Goal: Task Accomplishment & Management: Manage account settings

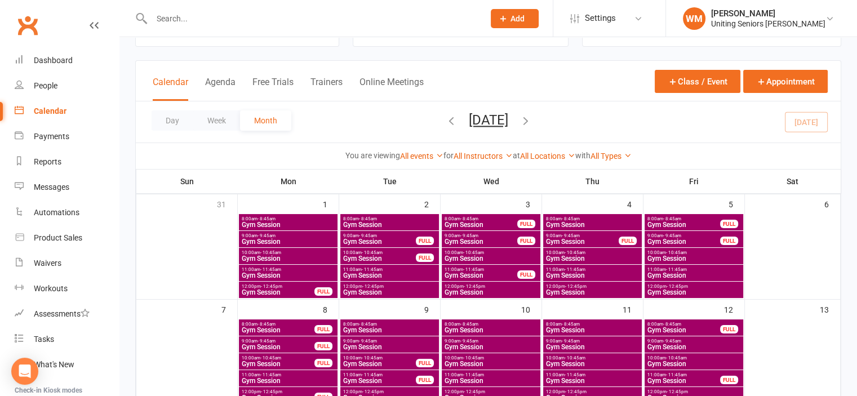
scroll to position [113, 0]
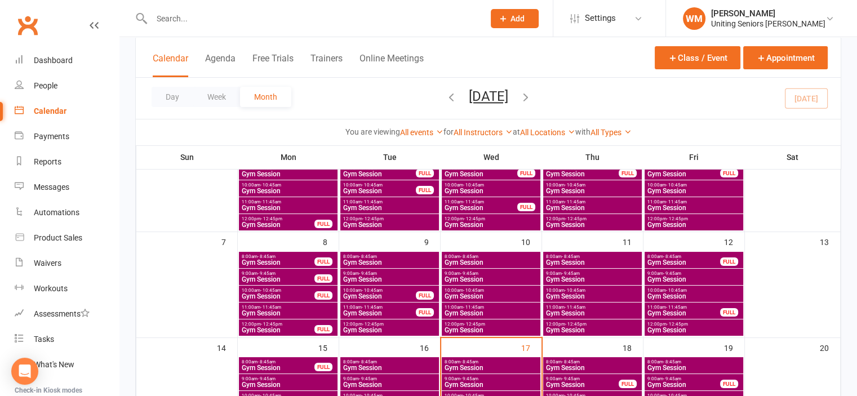
click at [320, 18] on input "text" at bounding box center [312, 19] width 328 height 16
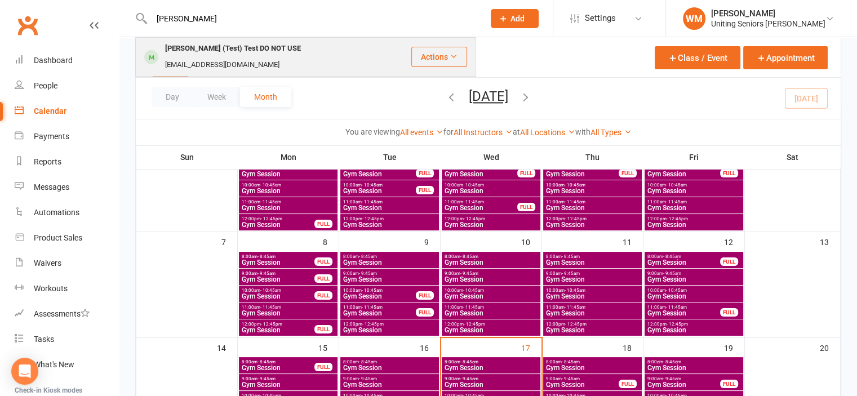
type input "[PERSON_NAME]"
click at [283, 57] on div "[EMAIL_ADDRESS][DOMAIN_NAME]" at bounding box center [222, 65] width 121 height 16
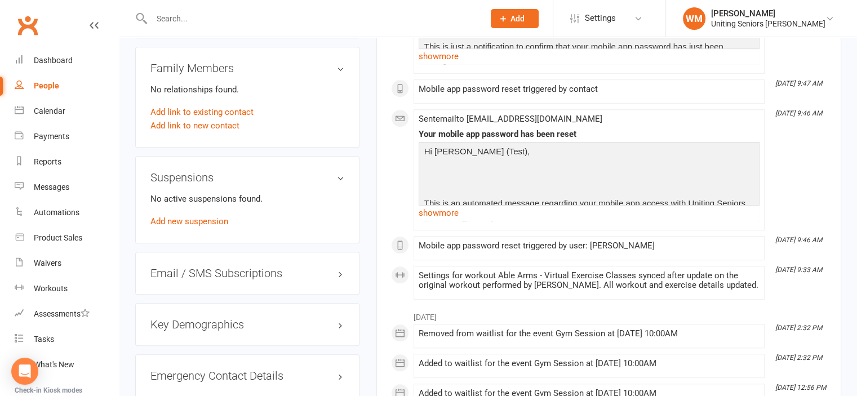
scroll to position [1028, 0]
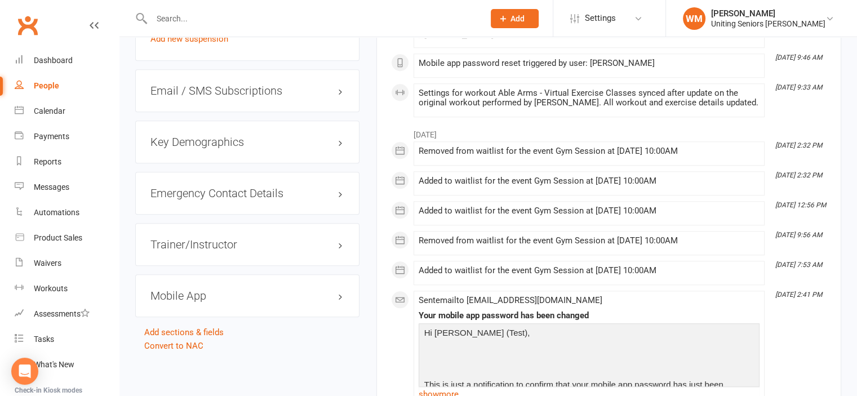
click at [183, 290] on h3 "Mobile App" at bounding box center [247, 296] width 194 height 12
click at [338, 290] on h3 "Mobile App" at bounding box center [247, 296] width 194 height 12
click at [174, 366] on link "Manage Settings" at bounding box center [181, 371] width 63 height 10
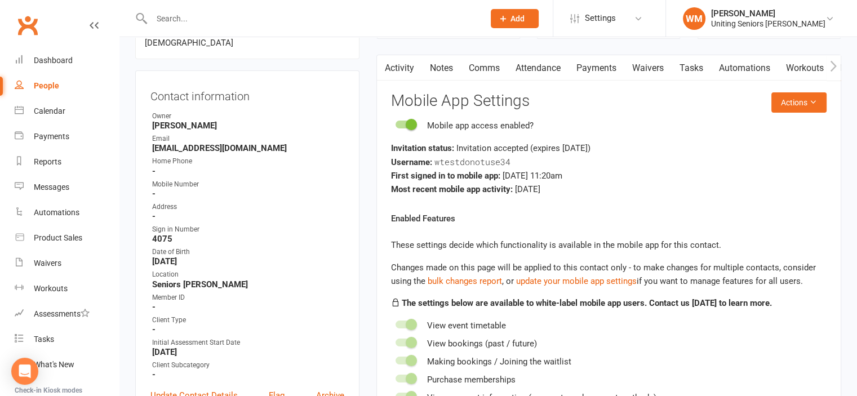
scroll to position [96, 0]
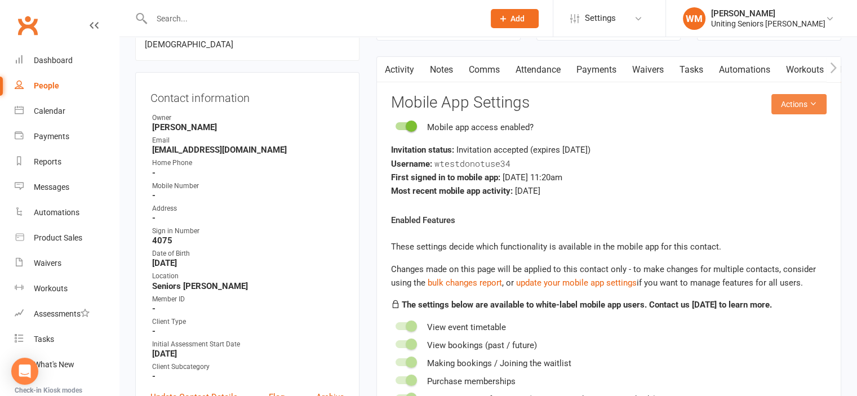
click at [805, 107] on button "Actions" at bounding box center [799, 104] width 55 height 20
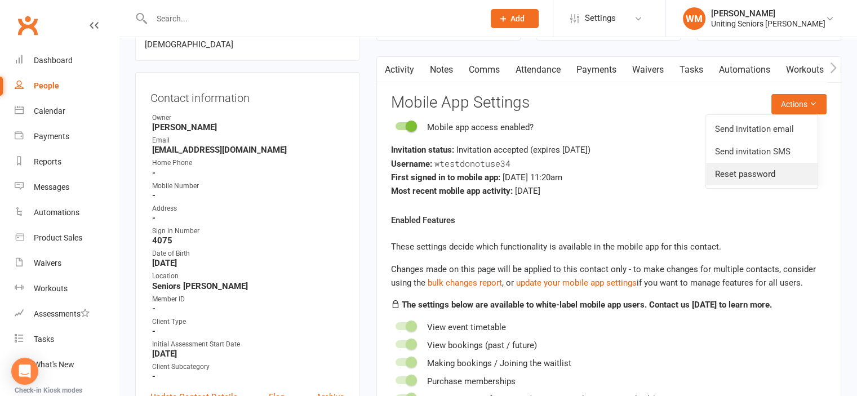
click at [770, 175] on link "Reset password" at bounding box center [762, 174] width 112 height 23
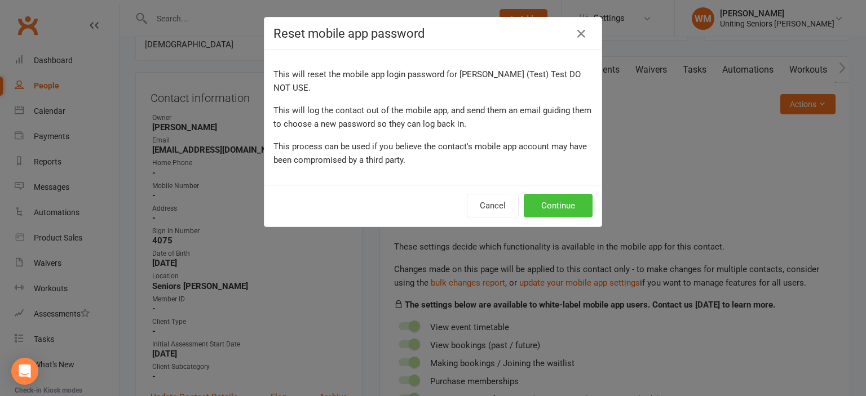
click at [551, 194] on button "Continue" at bounding box center [558, 206] width 69 height 24
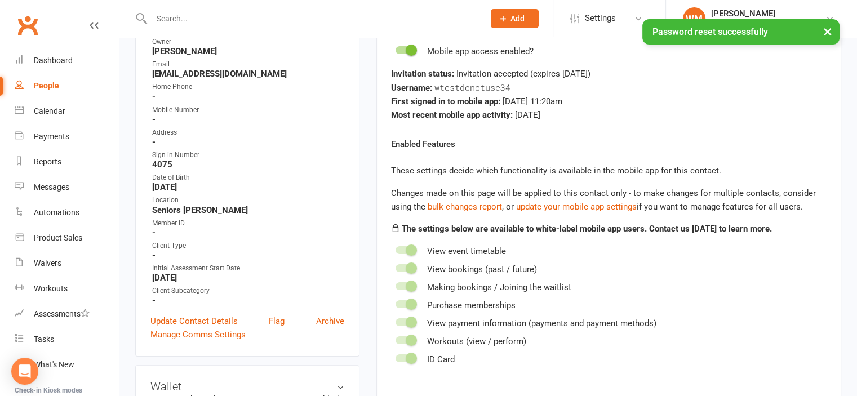
scroll to position [0, 0]
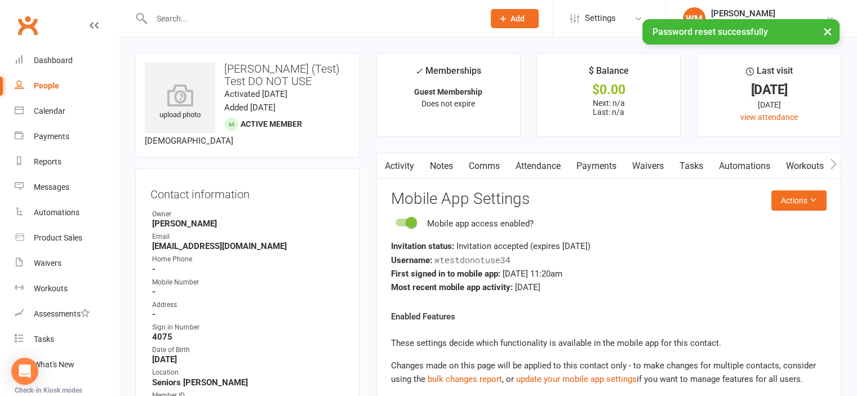
click at [396, 166] on link "Activity" at bounding box center [399, 166] width 45 height 26
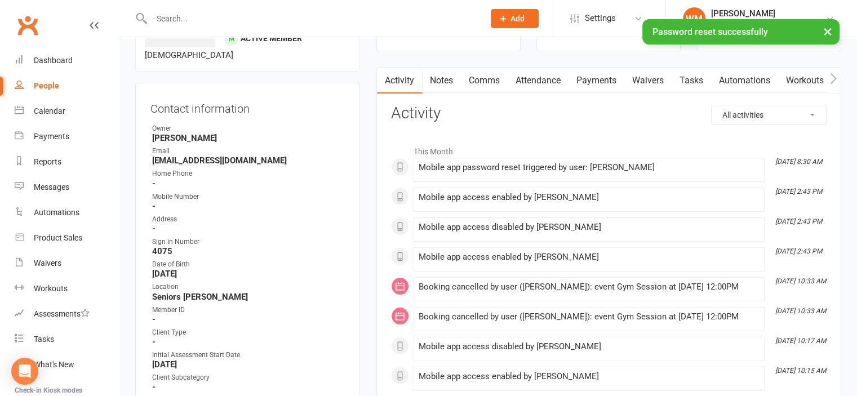
scroll to position [169, 0]
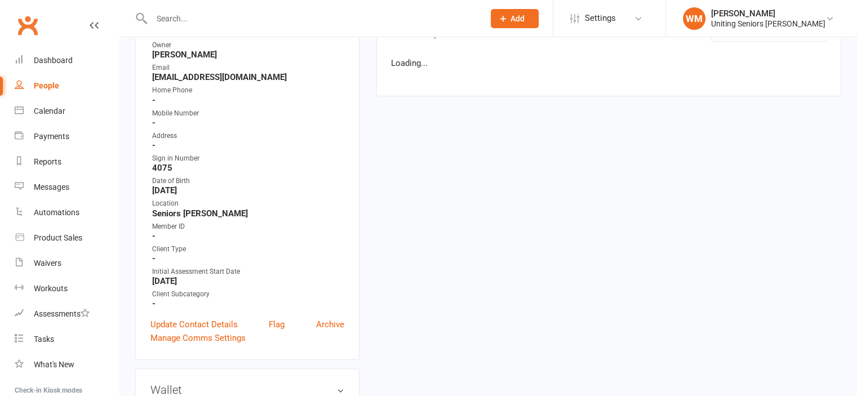
scroll to position [169, 0]
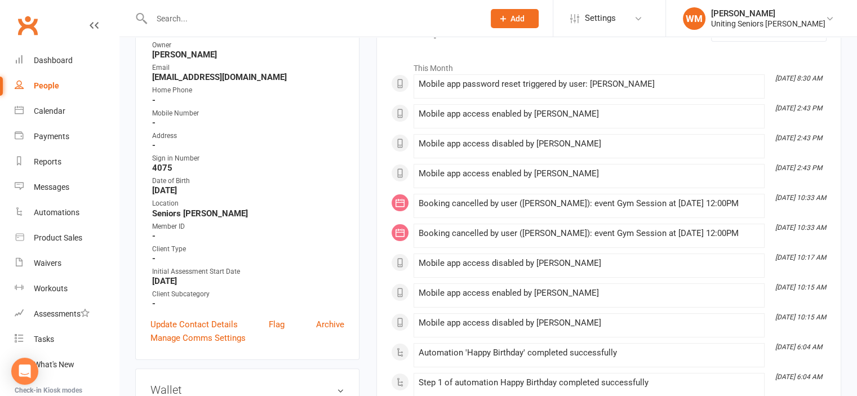
click at [512, 95] on li "Sep 17, 8:30 AM Mobile app password reset triggered by user: Wes Madge" at bounding box center [589, 86] width 351 height 24
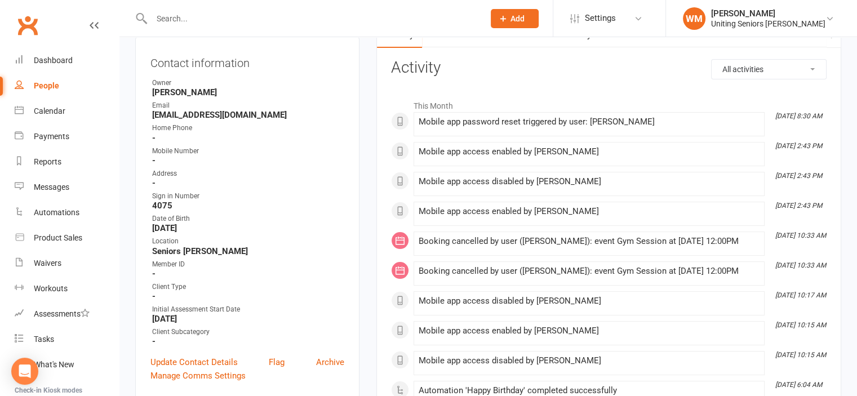
scroll to position [0, 0]
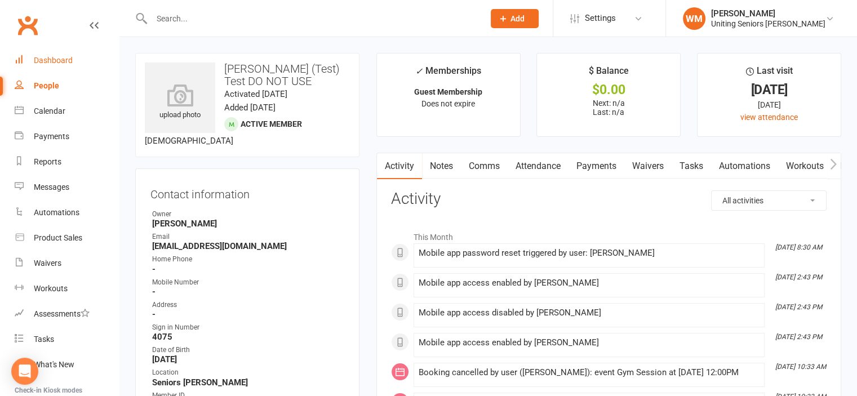
click at [63, 58] on div "Dashboard" at bounding box center [53, 60] width 39 height 9
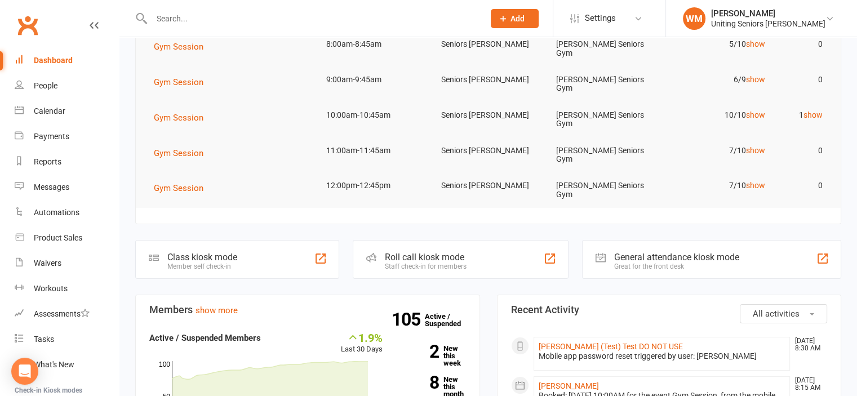
scroll to position [282, 0]
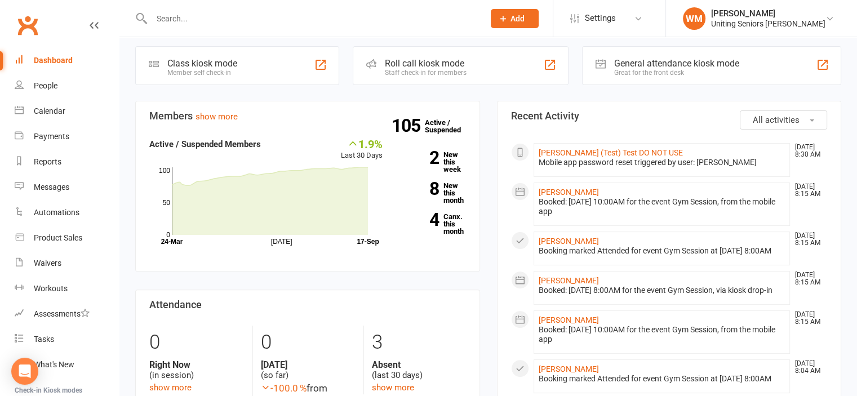
click at [654, 158] on div "Mobile app password reset triggered by user: [PERSON_NAME]" at bounding box center [662, 163] width 247 height 10
click at [558, 158] on div "Mobile app password reset triggered by user: [PERSON_NAME]" at bounding box center [662, 163] width 247 height 10
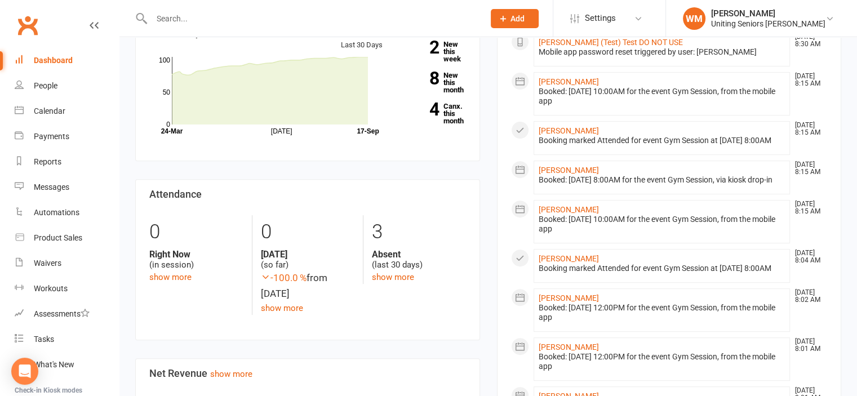
scroll to position [394, 0]
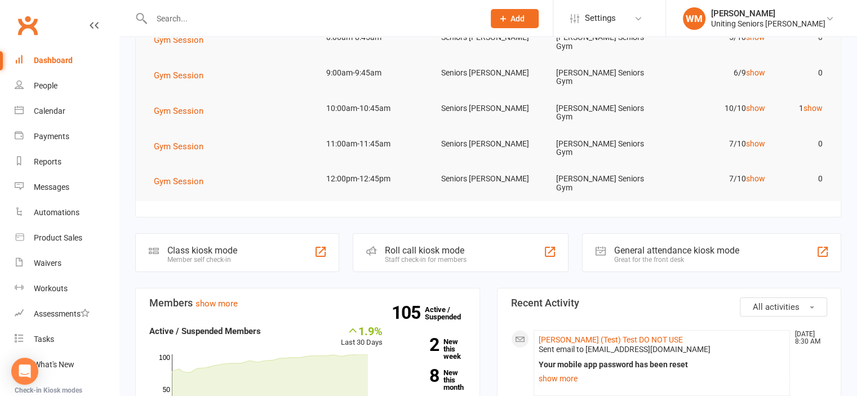
scroll to position [225, 0]
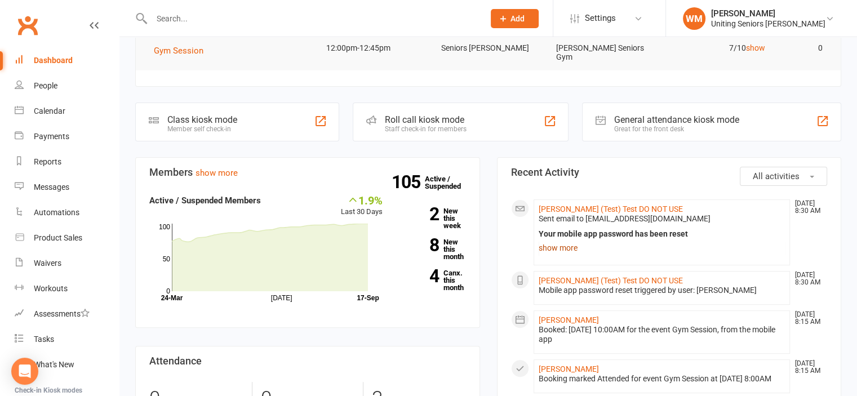
click at [573, 240] on link "show more" at bounding box center [662, 248] width 247 height 16
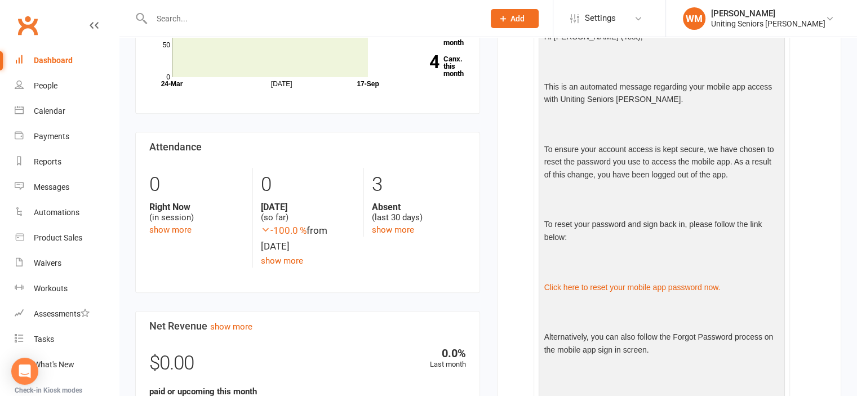
scroll to position [451, 0]
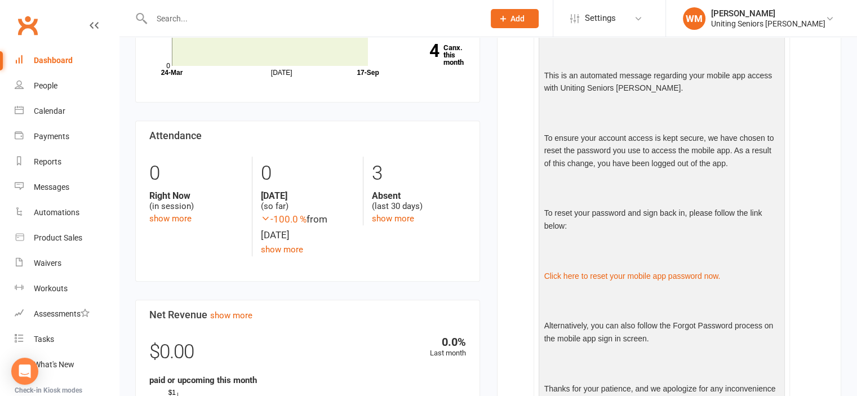
click at [51, 61] on div "Dashboard" at bounding box center [53, 60] width 39 height 9
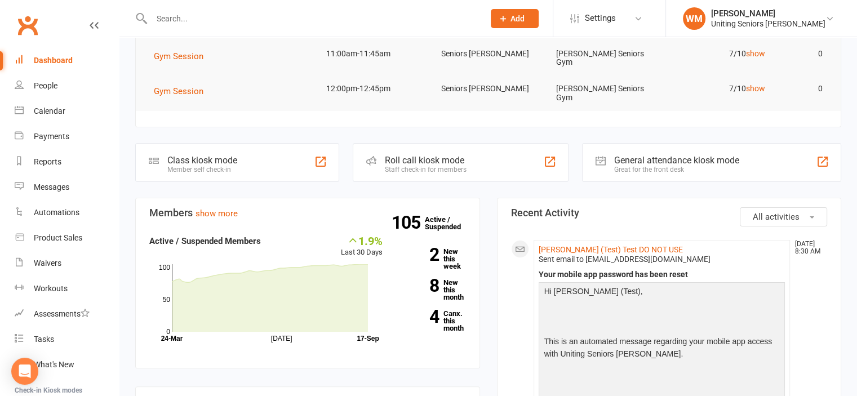
scroll to position [0, 0]
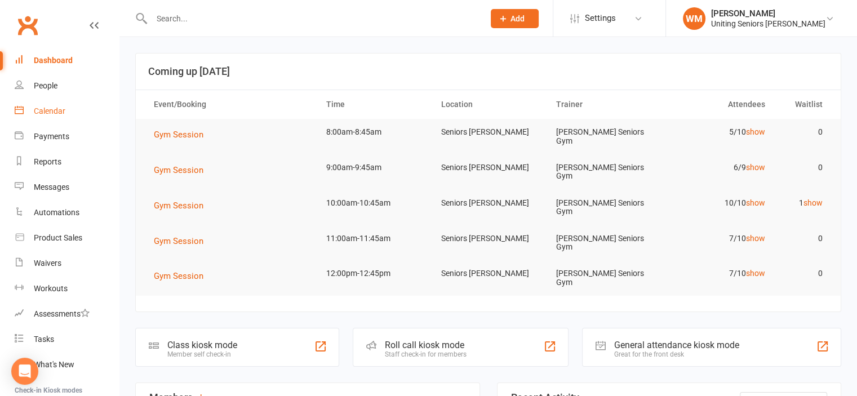
click at [39, 110] on div "Calendar" at bounding box center [50, 111] width 32 height 9
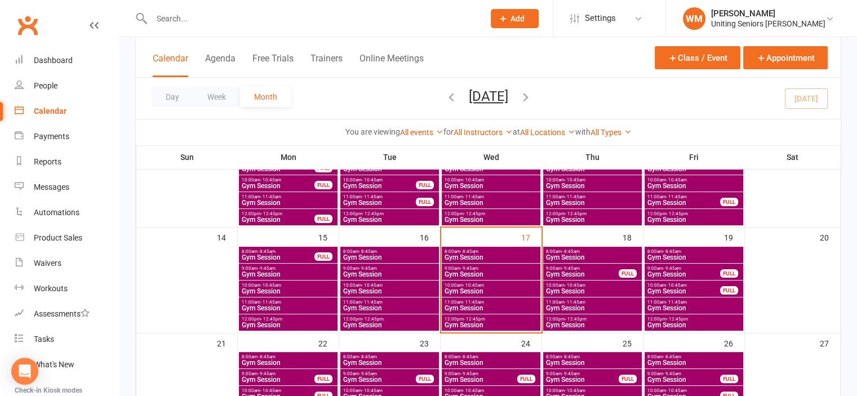
scroll to position [225, 0]
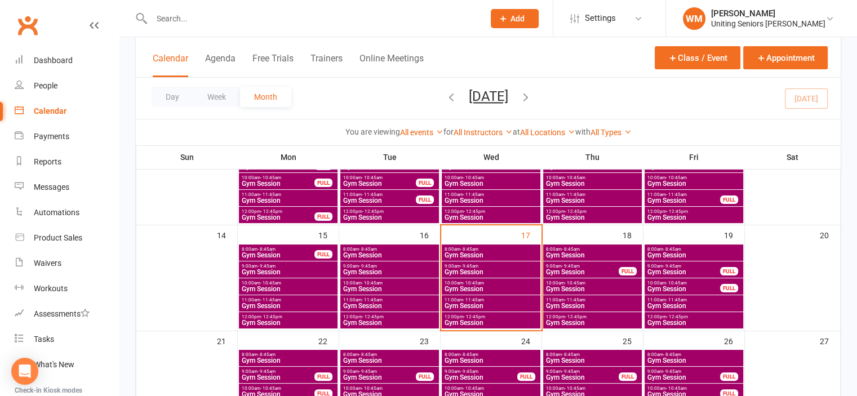
click at [454, 269] on span "Gym Session" at bounding box center [491, 272] width 94 height 7
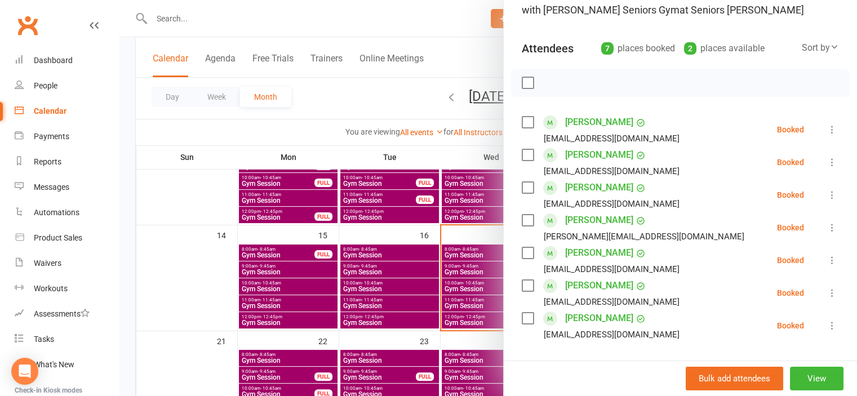
scroll to position [113, 0]
